Goal: Information Seeking & Learning: Find specific fact

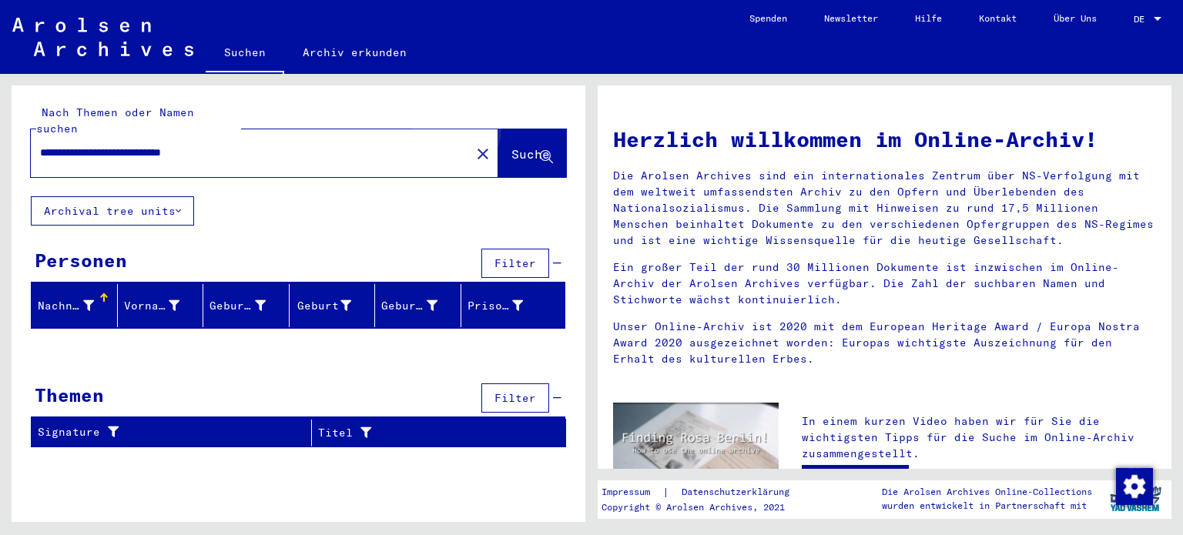
click at [511, 146] on span "Suche" at bounding box center [530, 153] width 39 height 15
click at [176, 196] on button "Archival tree units" at bounding box center [112, 210] width 163 height 29
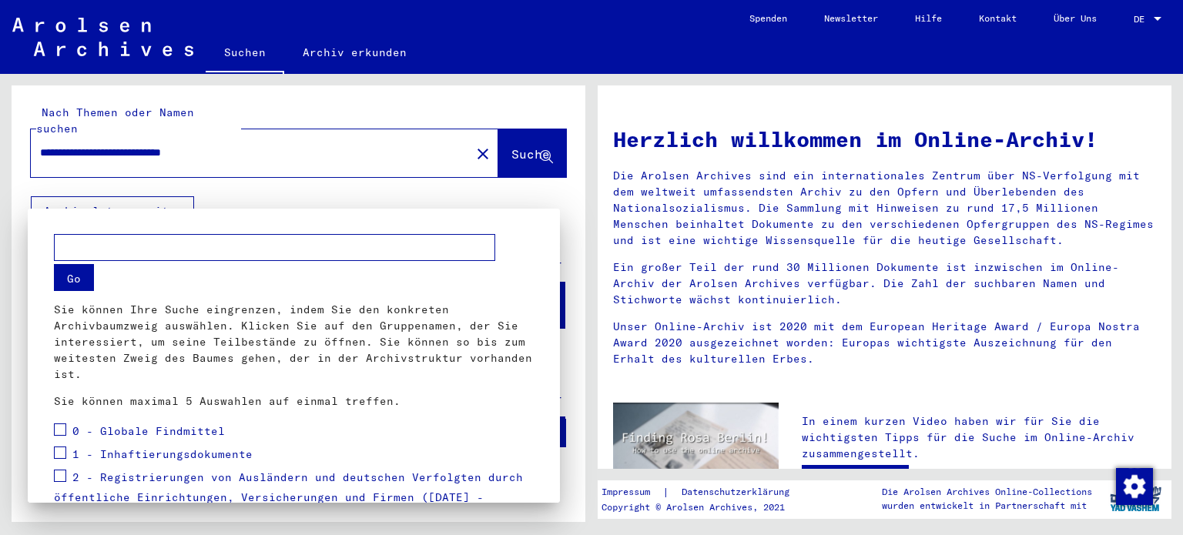
click at [176, 194] on div at bounding box center [591, 267] width 1183 height 535
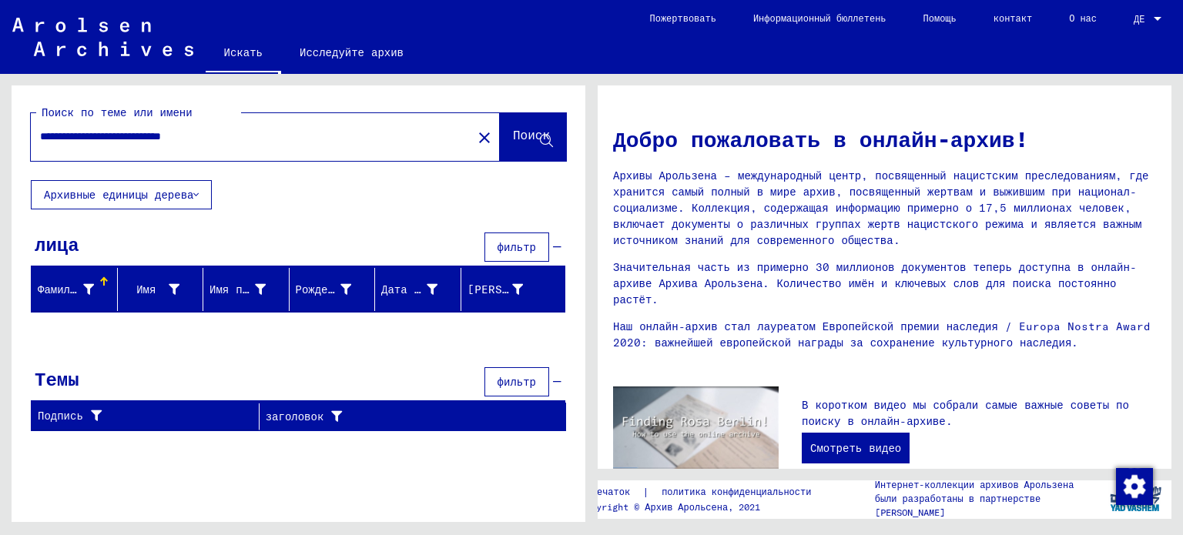
click at [193, 193] on icon at bounding box center [195, 194] width 5 height 11
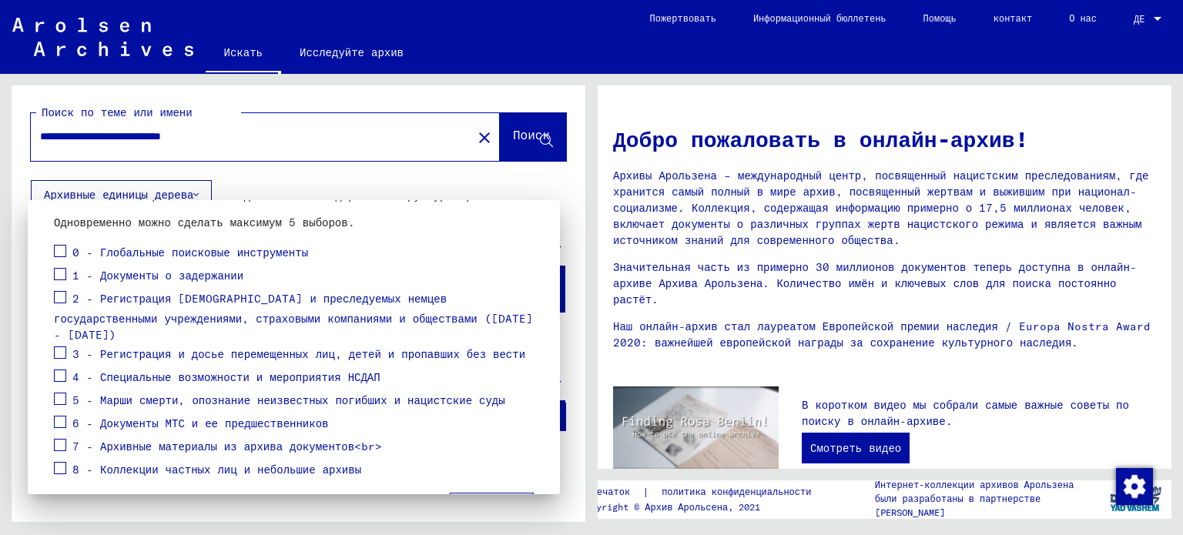
scroll to position [154, 0]
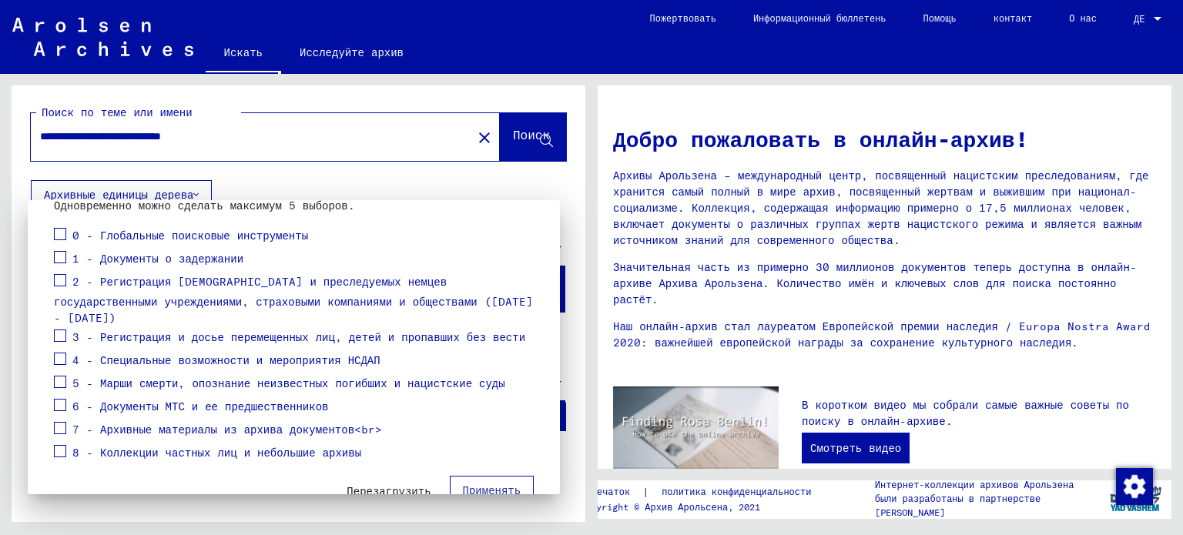
click at [59, 279] on span at bounding box center [60, 280] width 12 height 12
click at [61, 330] on span at bounding box center [60, 336] width 12 height 12
click at [495, 484] on font "Применять" at bounding box center [492, 491] width 59 height 14
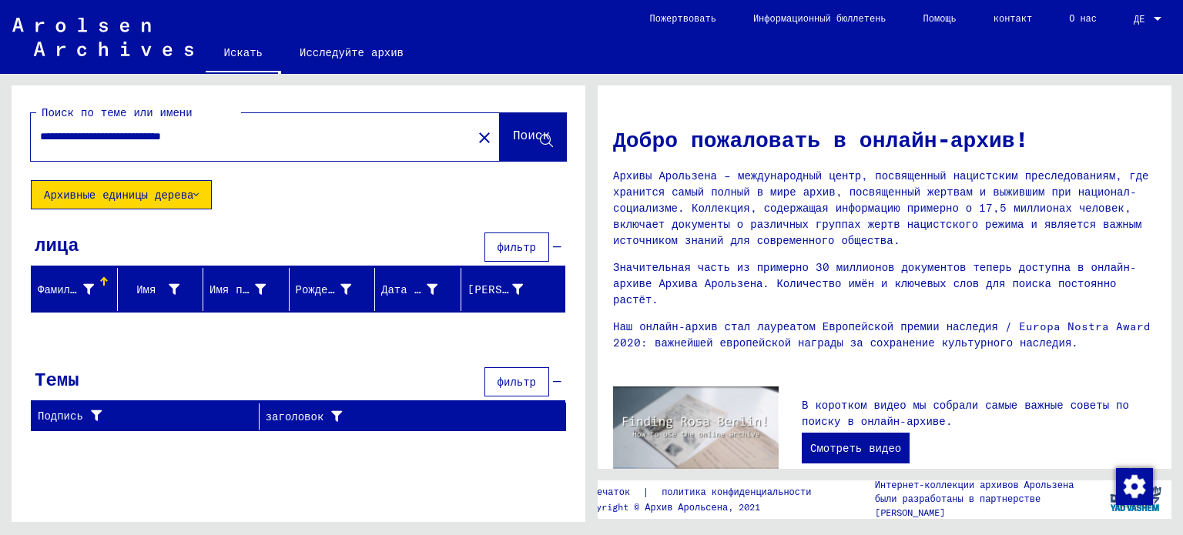
click at [174, 193] on font "Архивные единицы дерева" at bounding box center [118, 195] width 149 height 14
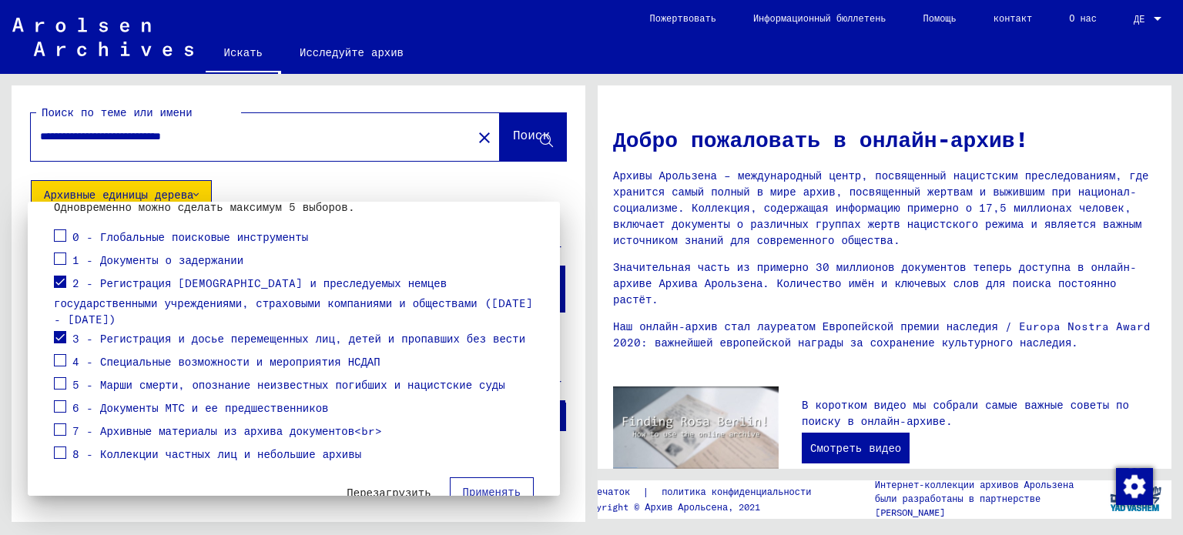
click at [59, 447] on span at bounding box center [60, 453] width 12 height 12
click at [65, 424] on span at bounding box center [60, 430] width 12 height 12
drag, startPoint x: 62, startPoint y: 388, endPoint x: 60, endPoint y: 369, distance: 19.3
click at [62, 397] on label at bounding box center [60, 404] width 12 height 15
drag, startPoint x: 59, startPoint y: 367, endPoint x: 62, endPoint y: 357, distance: 10.3
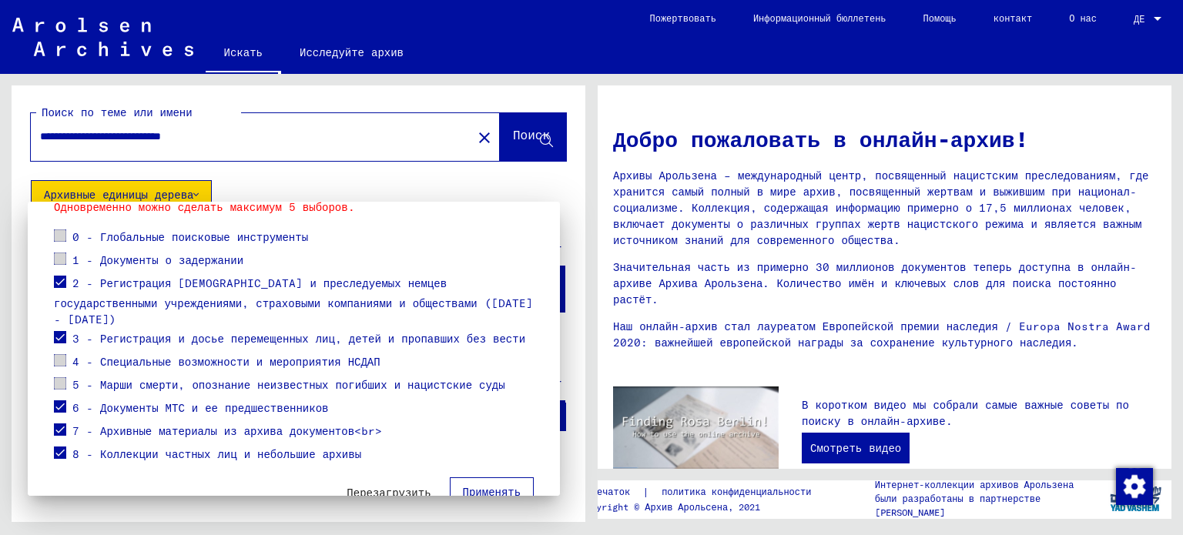
click at [60, 377] on span at bounding box center [60, 383] width 12 height 12
click at [63, 354] on span at bounding box center [60, 360] width 12 height 12
click at [58, 354] on span at bounding box center [60, 360] width 12 height 12
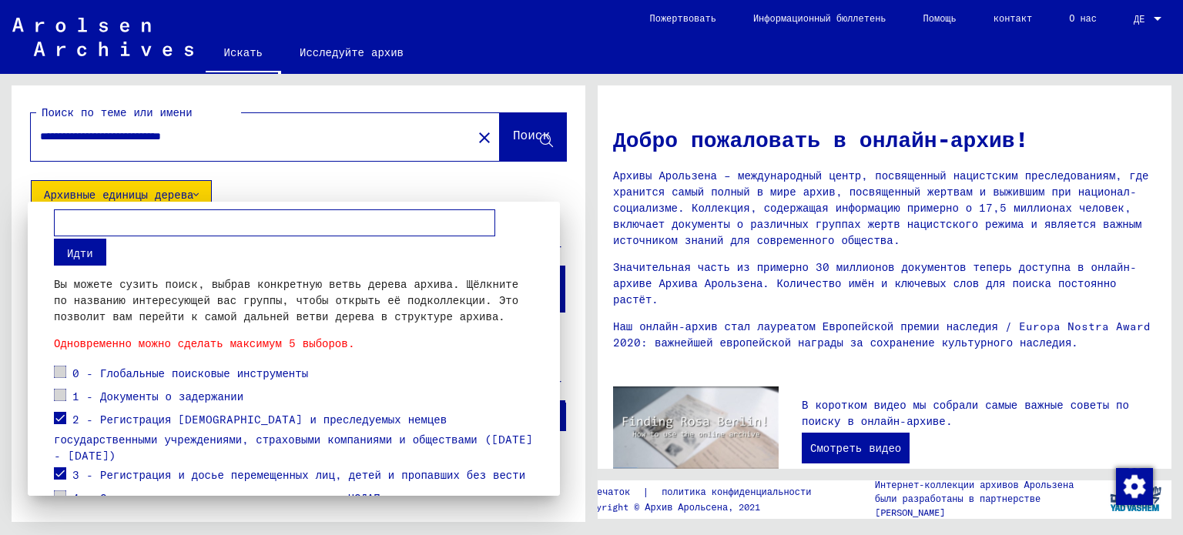
scroll to position [0, 0]
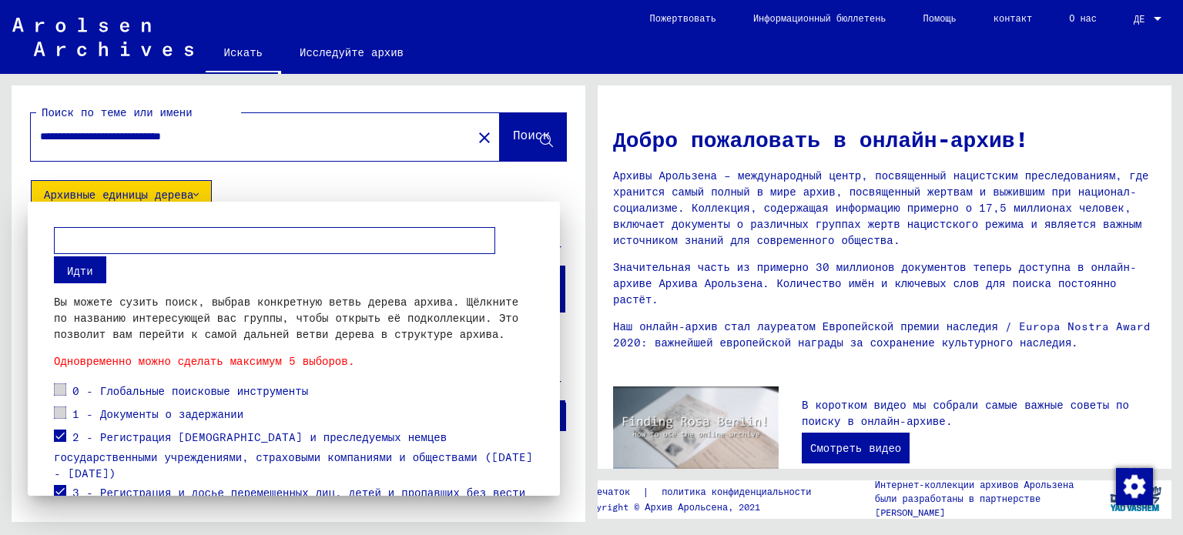
click at [249, 132] on div at bounding box center [591, 267] width 1183 height 535
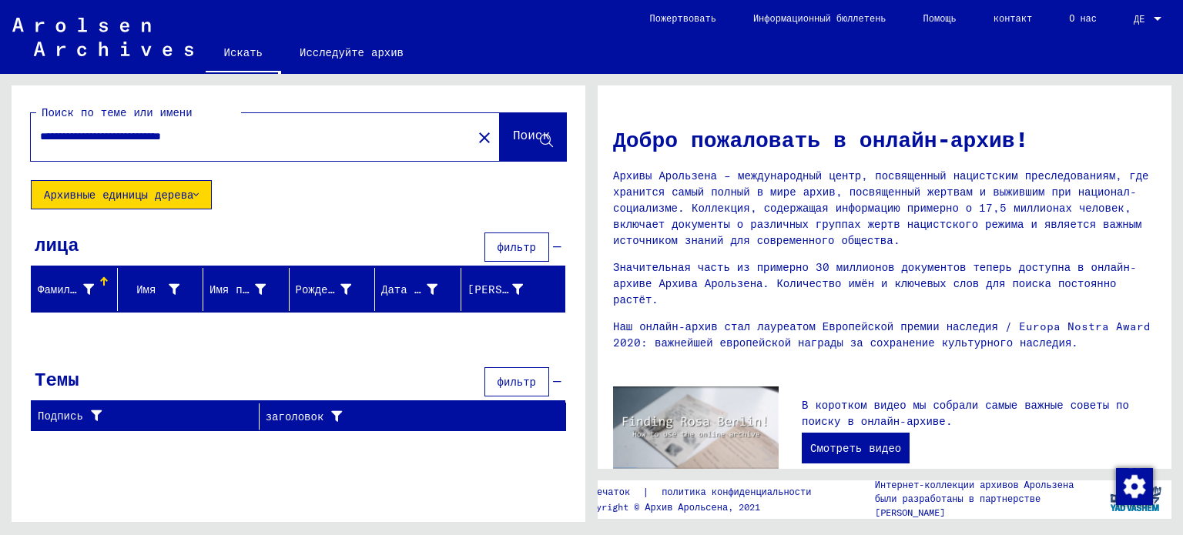
click at [249, 135] on input "**********" at bounding box center [247, 137] width 414 height 16
drag, startPoint x: 256, startPoint y: 138, endPoint x: 73, endPoint y: 142, distance: 182.6
click at [73, 142] on input "**********" at bounding box center [247, 137] width 414 height 16
type input "**********"
click at [513, 138] on font "Поиск" at bounding box center [531, 134] width 37 height 15
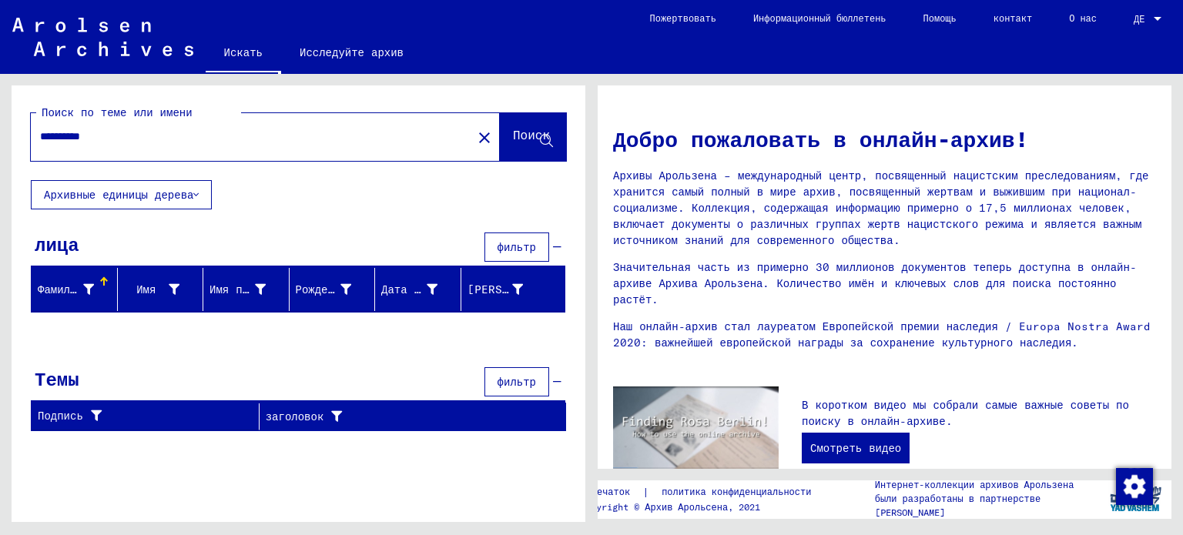
click at [514, 138] on font "Поиск" at bounding box center [531, 134] width 37 height 15
click at [193, 195] on icon at bounding box center [195, 194] width 5 height 11
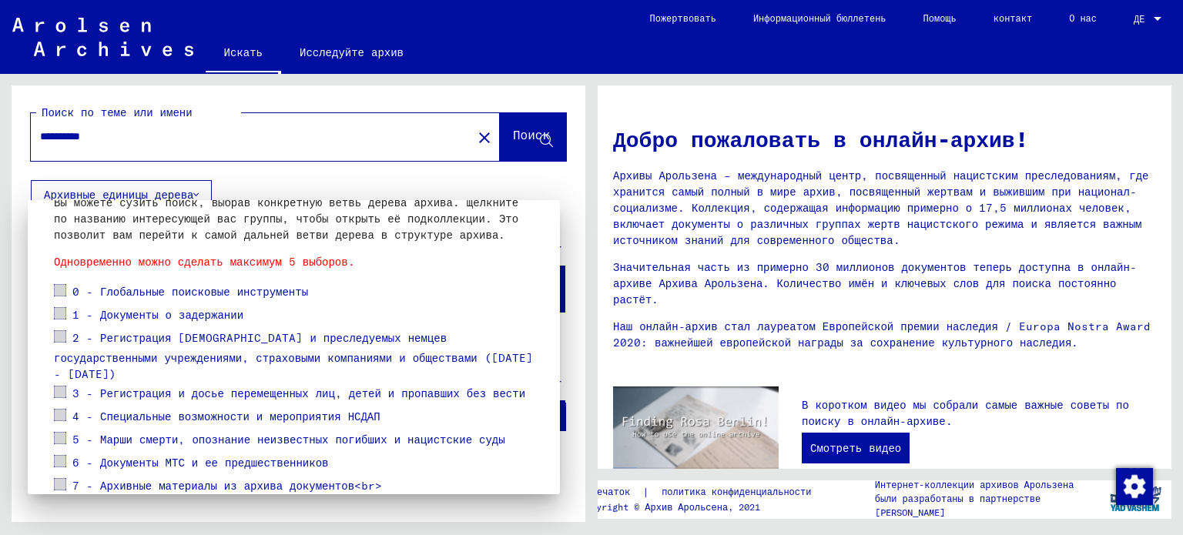
scroll to position [97, 0]
click at [59, 289] on span at bounding box center [60, 291] width 12 height 12
click at [61, 290] on span at bounding box center [60, 291] width 12 height 12
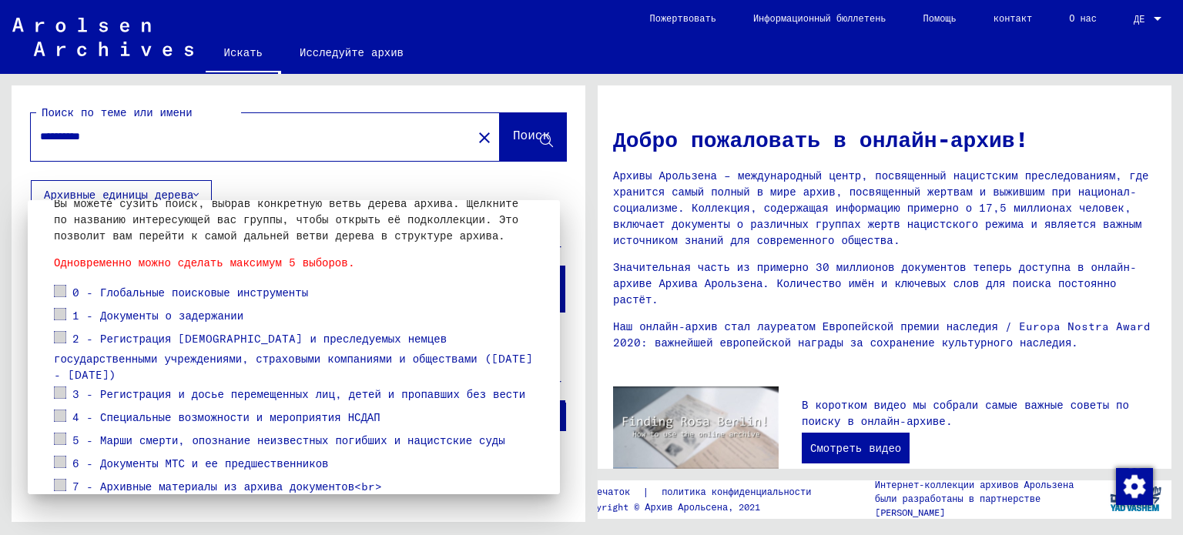
click at [61, 290] on span at bounding box center [60, 291] width 12 height 12
click at [62, 289] on span at bounding box center [60, 291] width 12 height 12
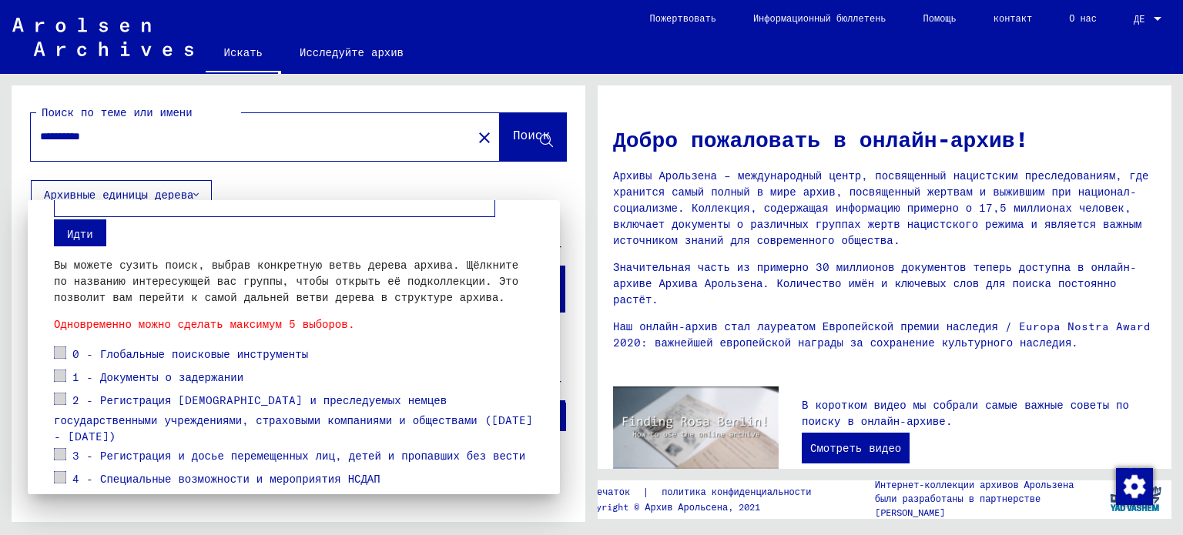
scroll to position [125, 0]
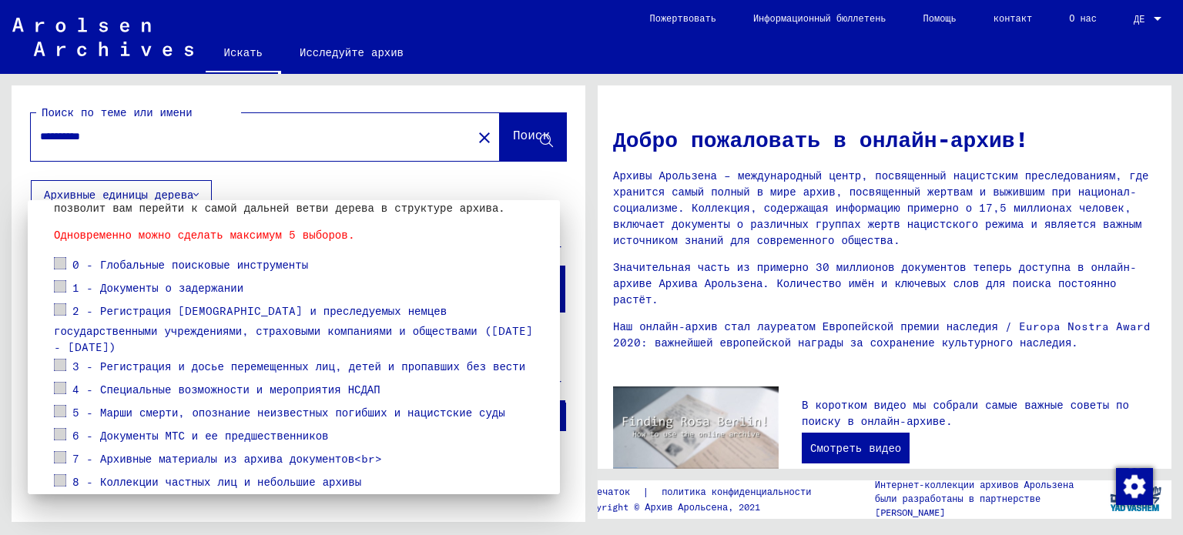
click at [57, 310] on span at bounding box center [60, 309] width 12 height 12
click at [62, 310] on span at bounding box center [60, 309] width 12 height 12
drag, startPoint x: 62, startPoint y: 310, endPoint x: 213, endPoint y: 11, distance: 335.5
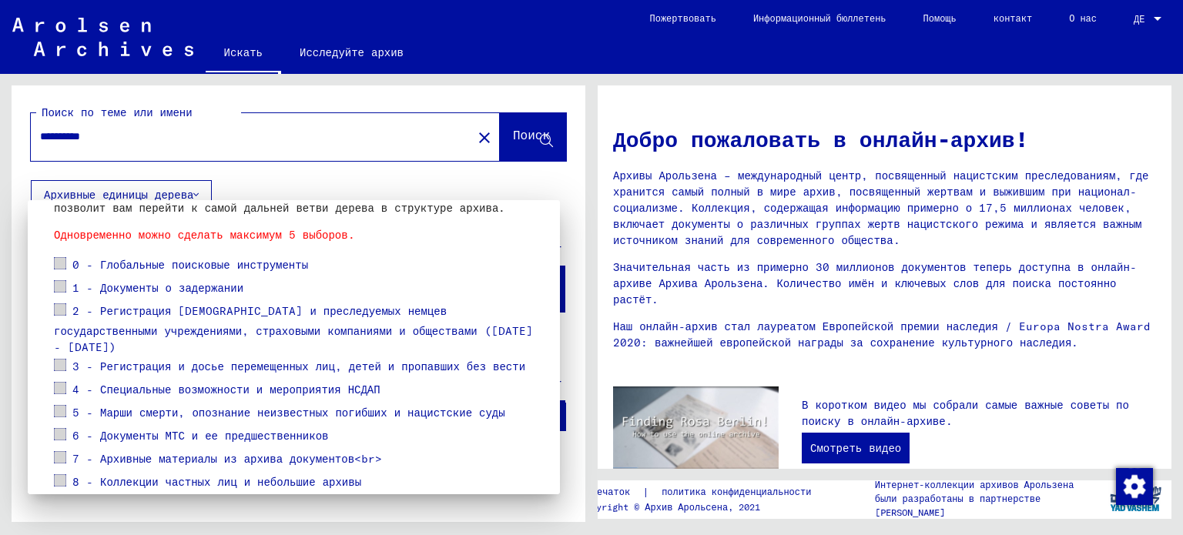
click at [72, 283] on mat-tree "0 - Глобальные поисковые инструменты 1 - Документы о задержании 2 - Регистрация…" at bounding box center [294, 374] width 480 height 240
